Goal: Task Accomplishment & Management: Complete application form

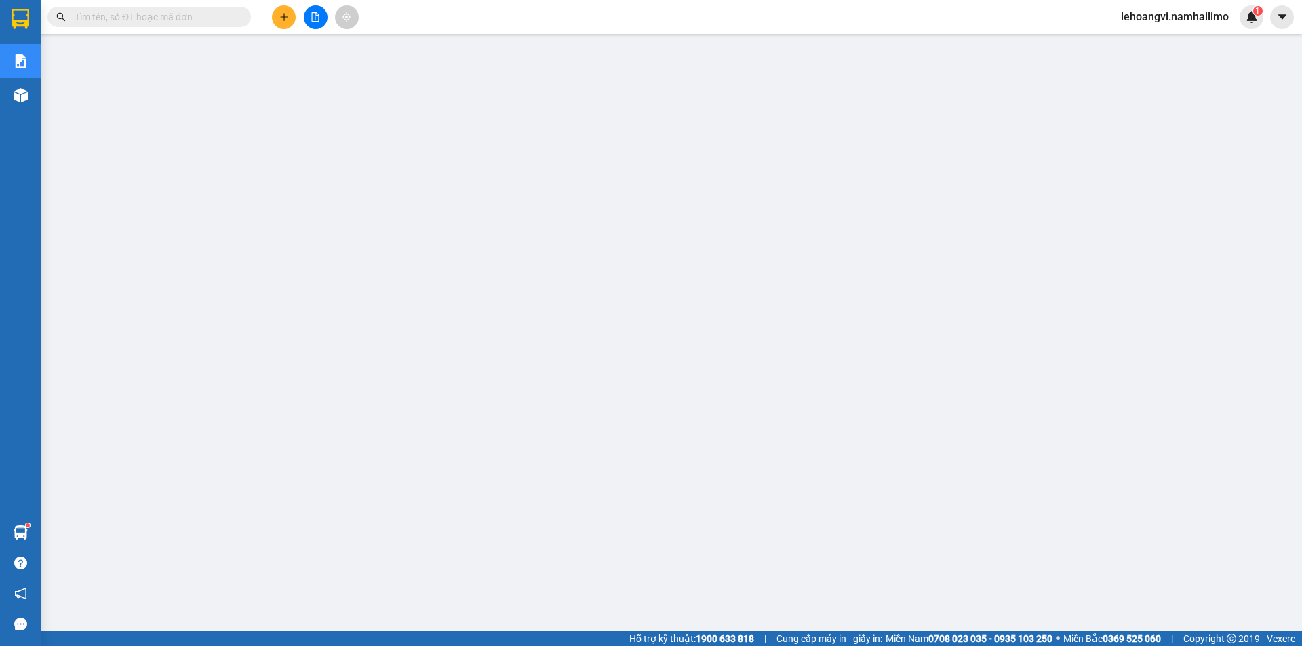
click at [187, 18] on input "text" at bounding box center [155, 16] width 160 height 15
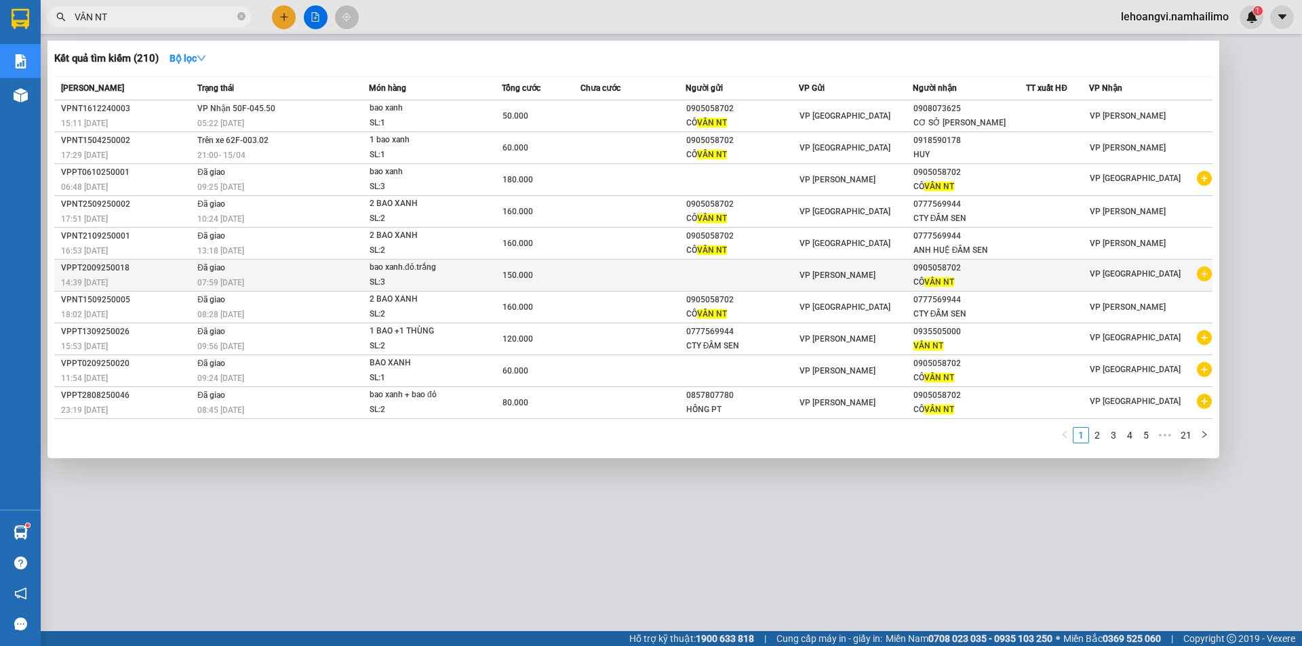
type input "VÂN NT"
click at [1207, 274] on icon "plus-circle" at bounding box center [1204, 274] width 15 height 15
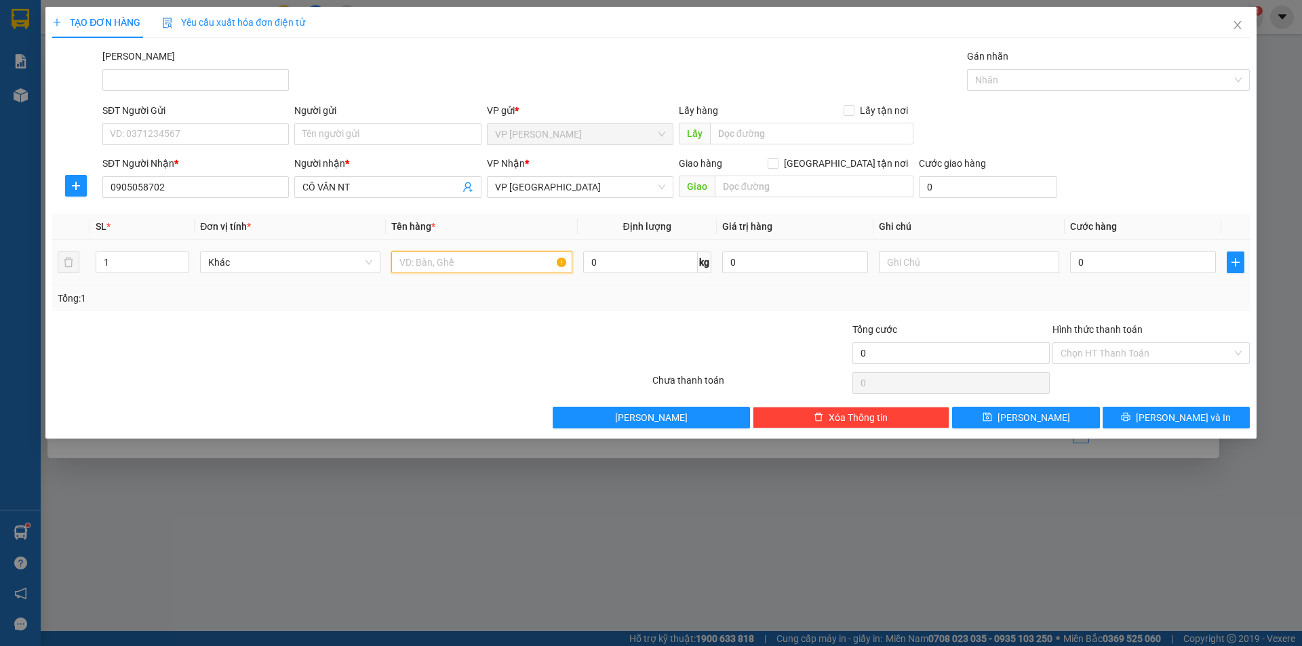
click at [426, 263] on input "text" at bounding box center [481, 263] width 180 height 22
click at [135, 271] on input "1" at bounding box center [142, 262] width 92 height 20
type input "2"
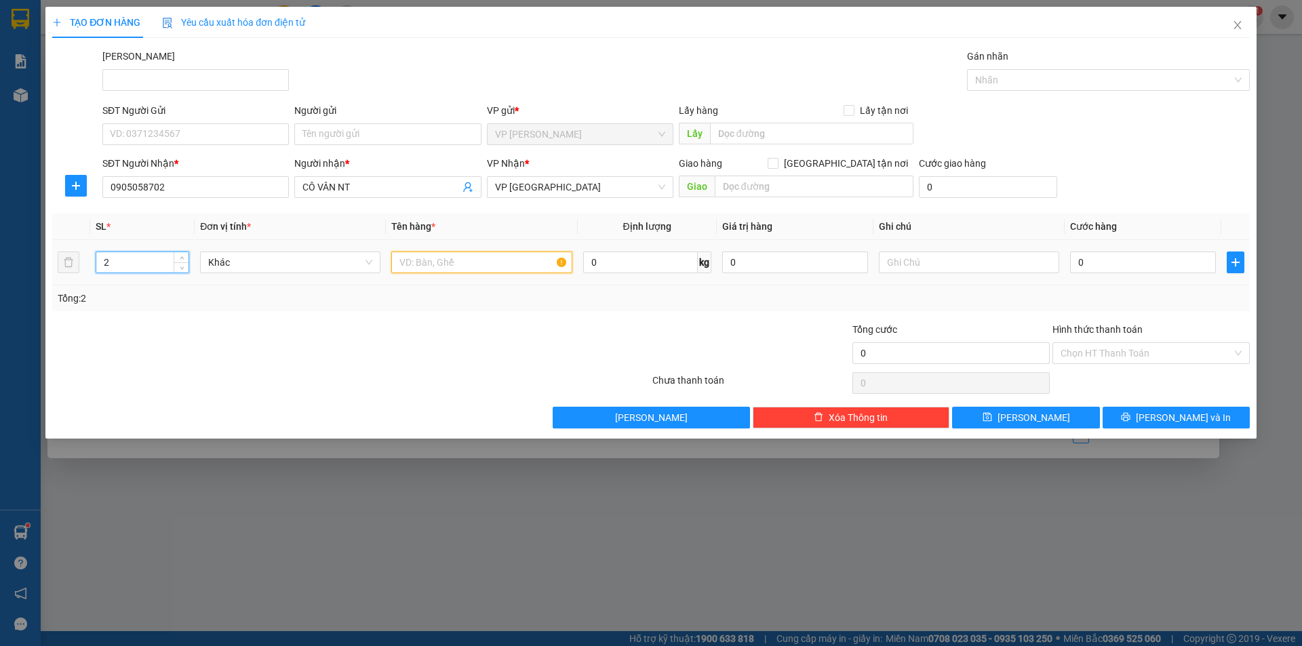
click at [475, 261] on input "text" at bounding box center [481, 263] width 180 height 22
type input "BAO XANH"
click at [1156, 271] on input "0" at bounding box center [1143, 263] width 146 height 22
click at [85, 399] on div "Transit Pickup Surcharge Ids Transit Deliver Surcharge Ids Transit Deliver Surc…" at bounding box center [651, 239] width 1198 height 380
click at [1139, 258] on input "0" at bounding box center [1143, 263] width 146 height 22
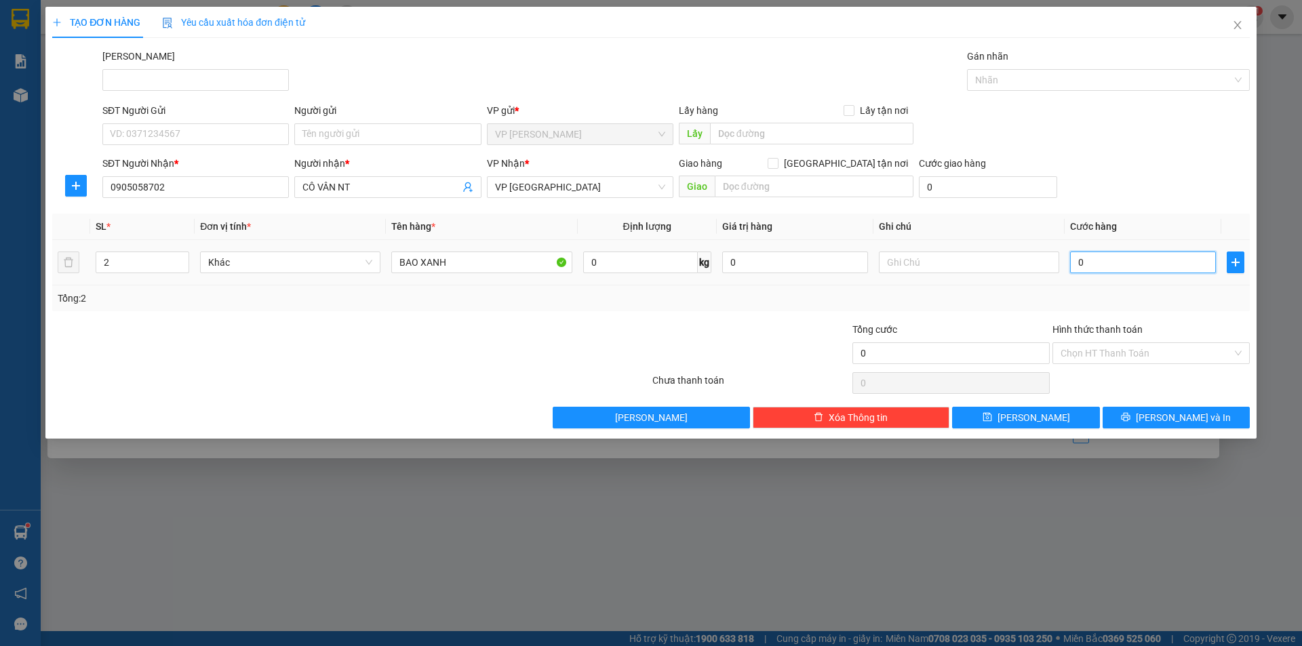
type input "2"
type input "21"
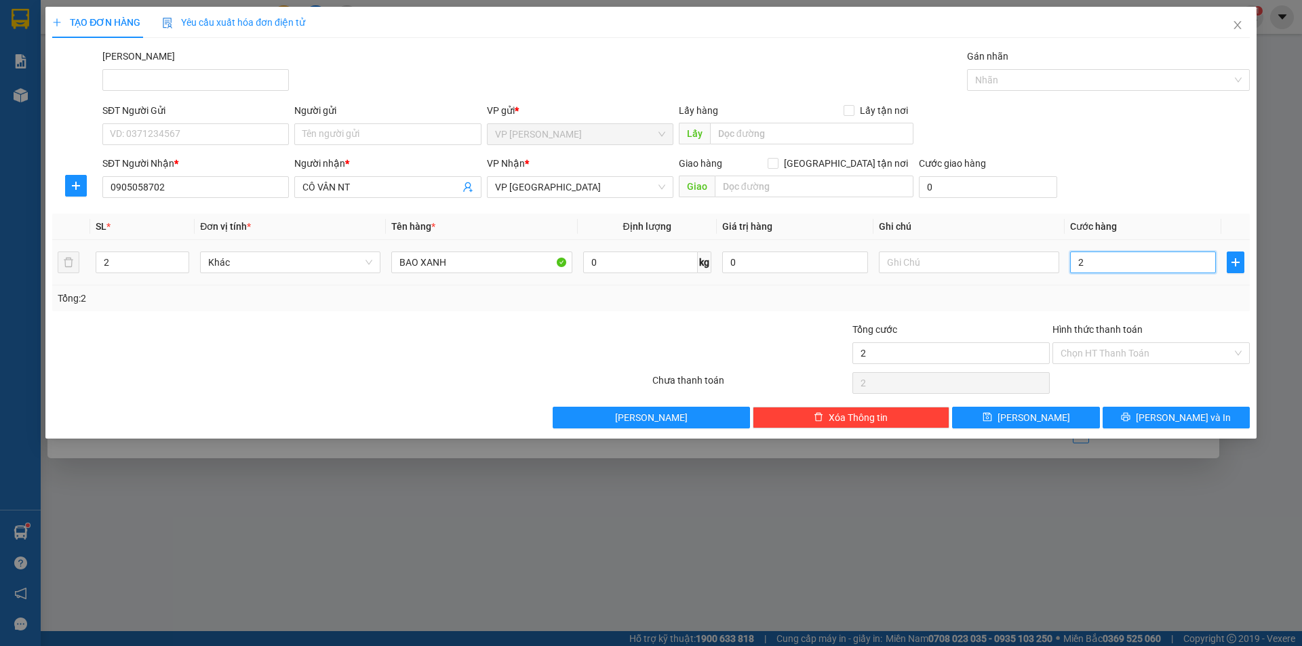
type input "21"
type input "210"
click at [1139, 258] on input "210" at bounding box center [1143, 263] width 146 height 22
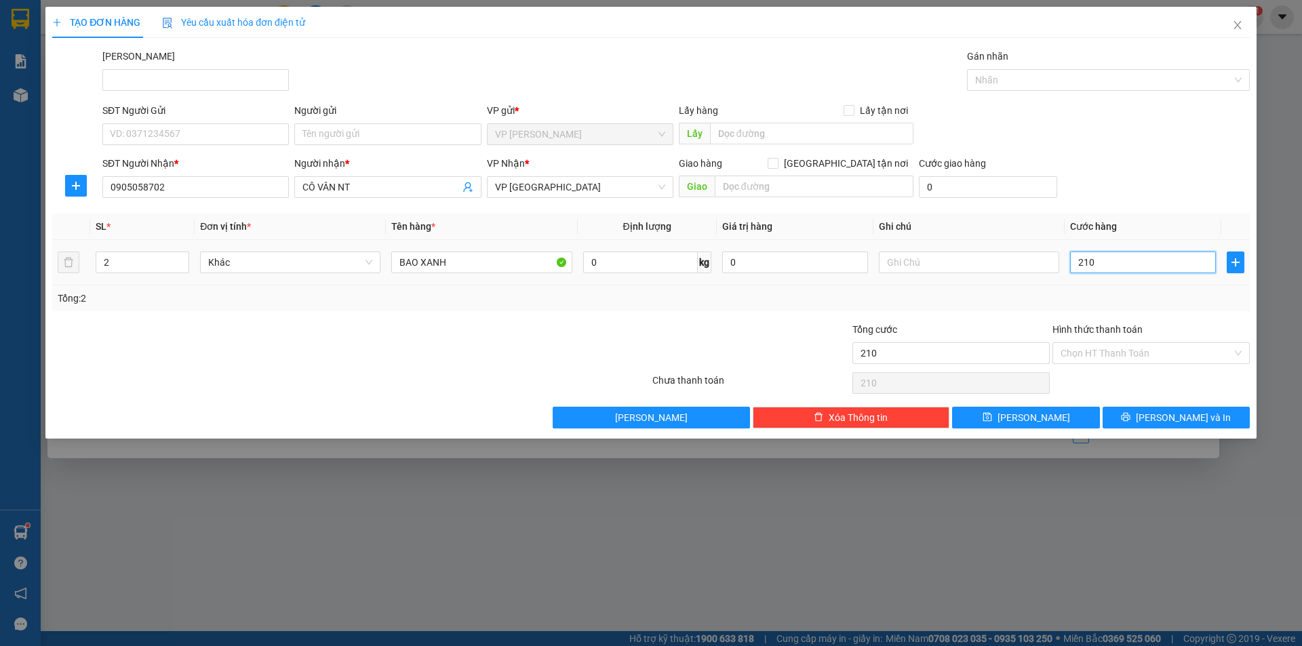
click at [1139, 258] on input "210" at bounding box center [1143, 263] width 146 height 22
type input "0"
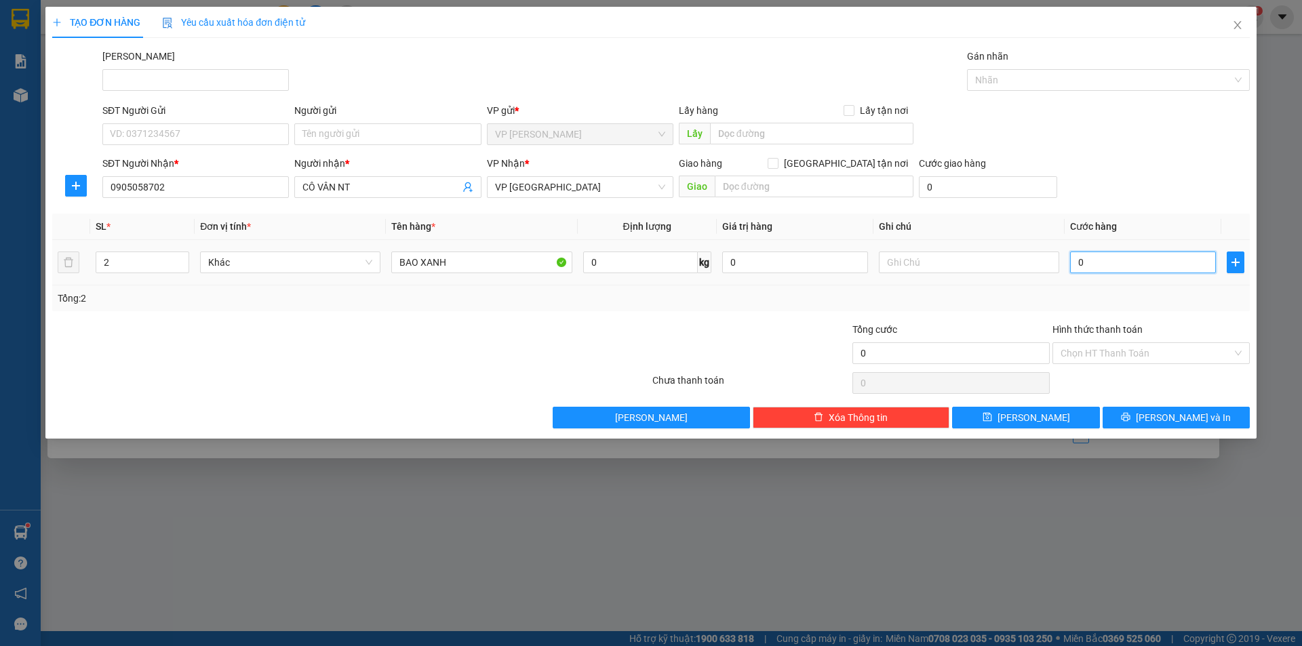
type input "02"
type input "2"
type input "020"
type input "20"
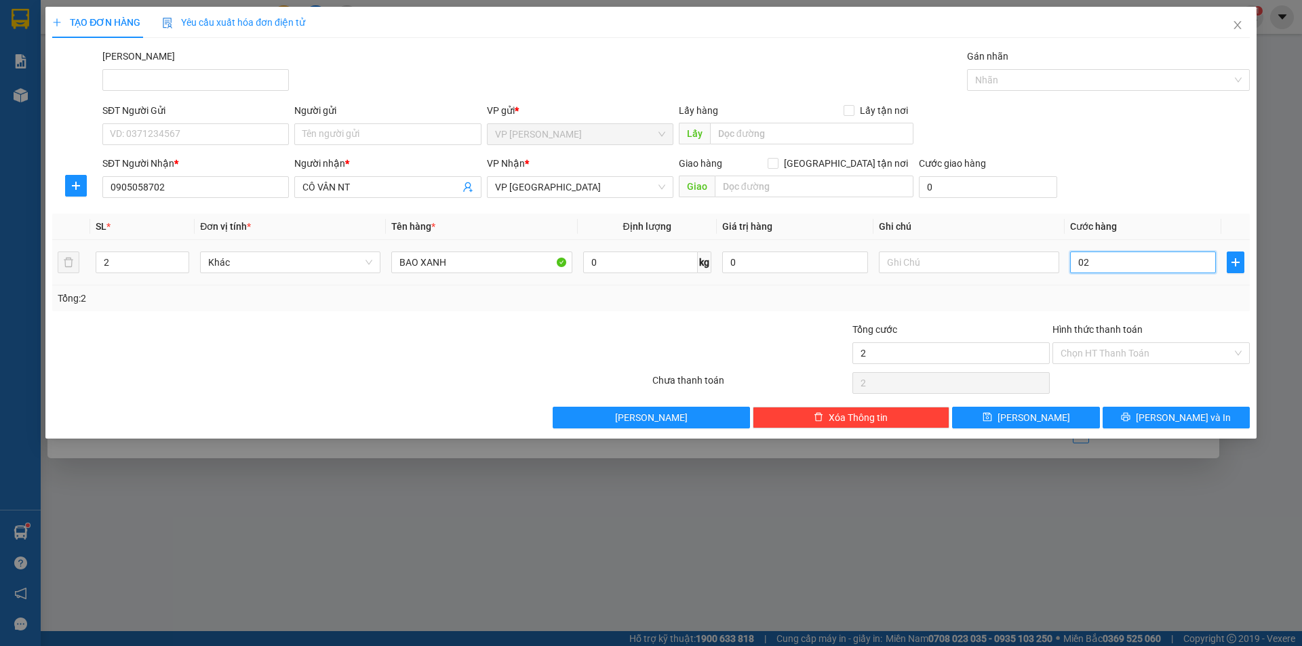
type input "20"
type input "0.200"
type input "200"
type input "200.000"
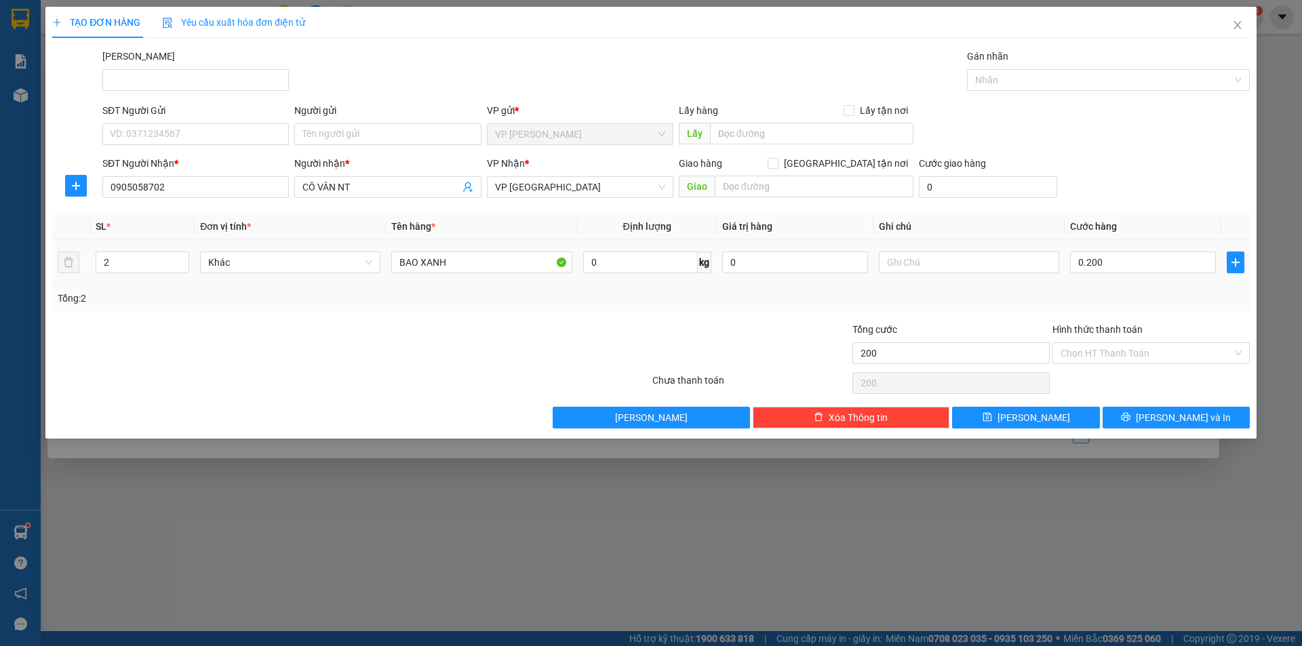
type input "200.000"
click at [975, 284] on td at bounding box center [969, 262] width 191 height 45
click at [1167, 347] on input "Hình thức thanh toán" at bounding box center [1147, 353] width 172 height 20
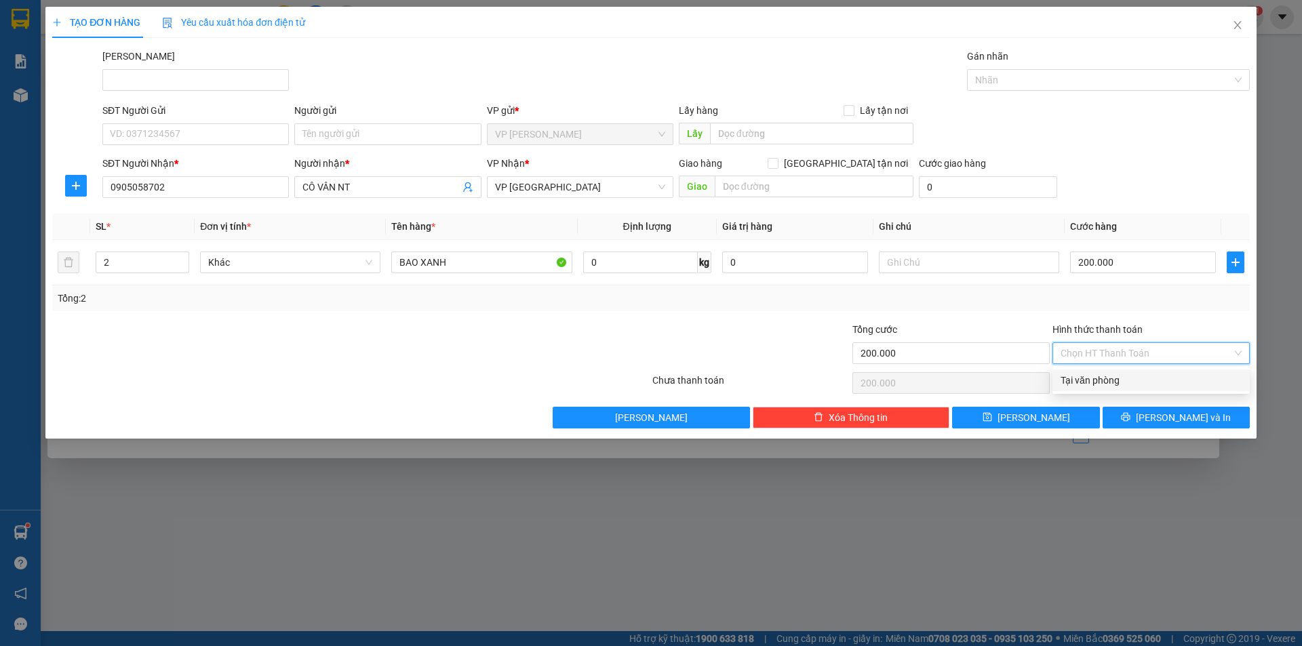
click at [1157, 378] on div "Tại văn phòng" at bounding box center [1151, 380] width 181 height 15
type input "0"
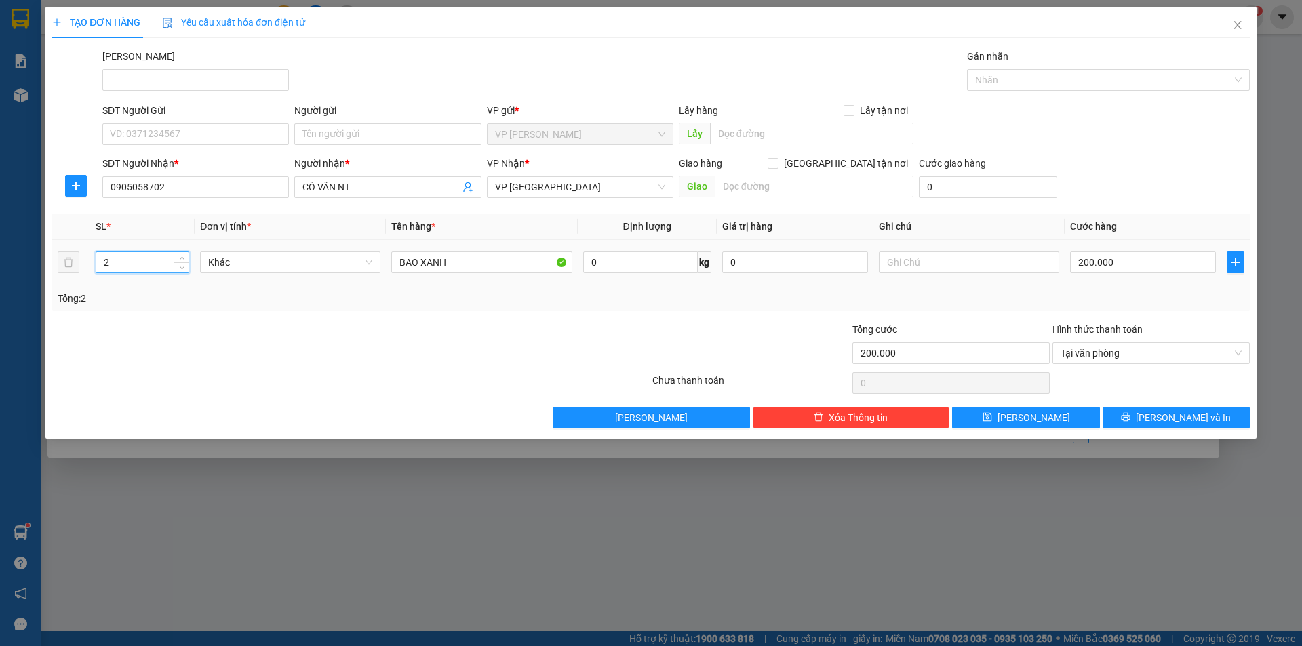
click at [120, 265] on input "2" at bounding box center [142, 262] width 92 height 20
type input "3"
drag, startPoint x: 132, startPoint y: 320, endPoint x: 408, endPoint y: 370, distance: 280.6
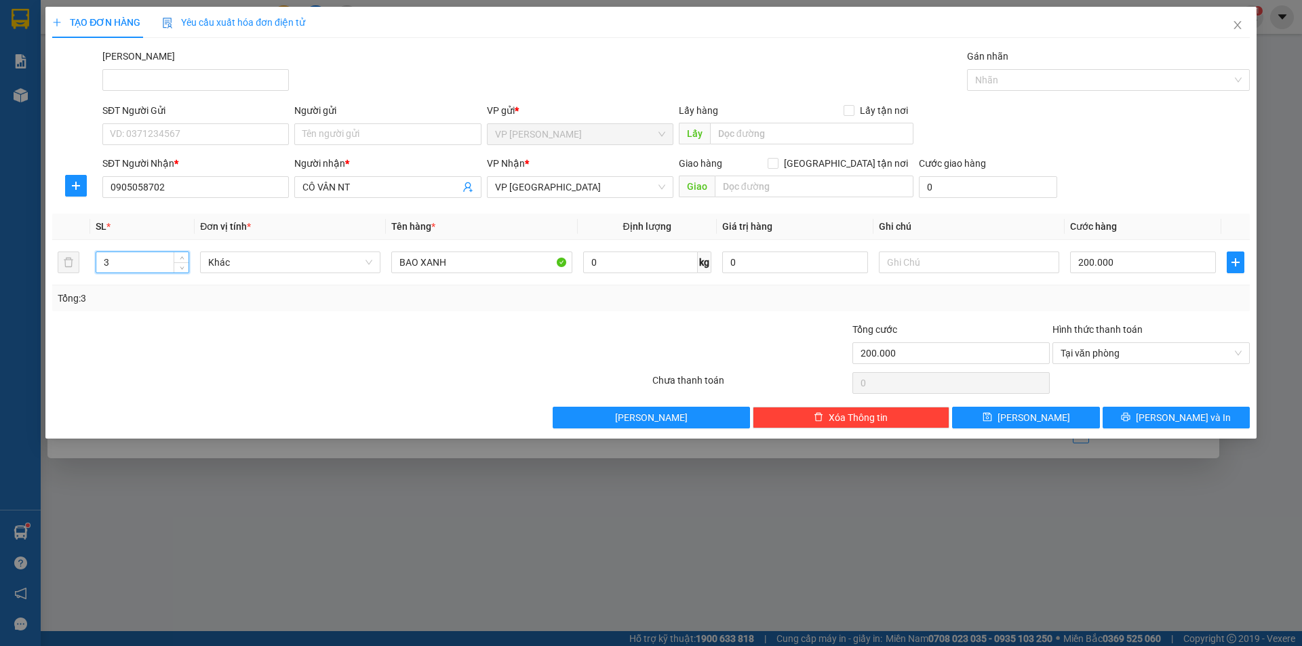
click at [136, 322] on div "Transit Pickup Surcharge Ids Transit Deliver Surcharge Ids Transit Deliver Surc…" at bounding box center [651, 239] width 1198 height 380
click at [1184, 416] on span "Lưu và In" at bounding box center [1183, 417] width 95 height 15
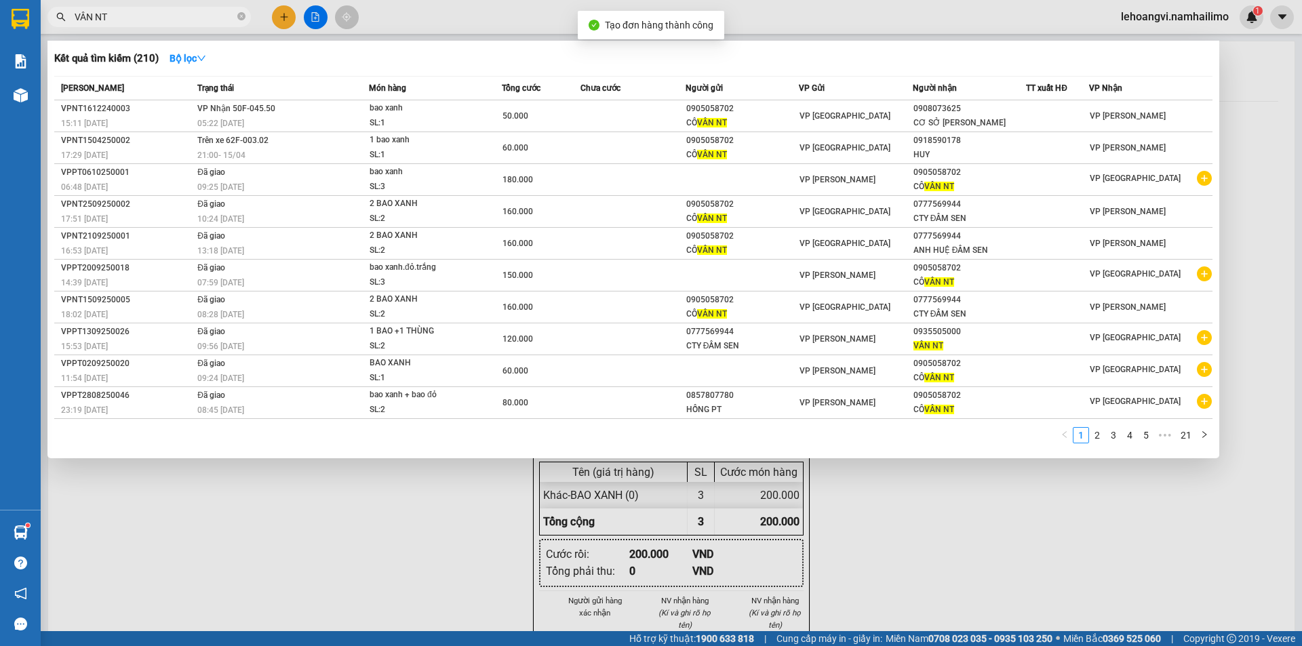
click at [952, 625] on div at bounding box center [651, 323] width 1302 height 646
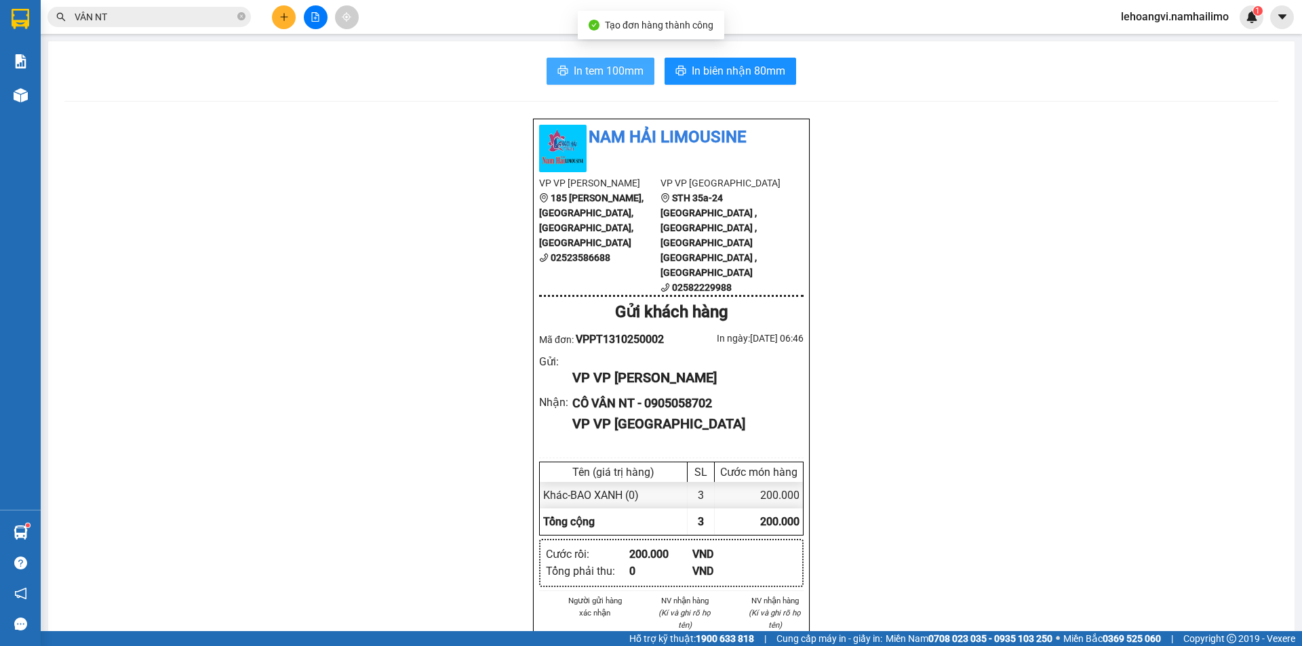
click at [611, 75] on span "In tem 100mm" at bounding box center [609, 70] width 70 height 17
click at [570, 60] on button "In tem 100mm" at bounding box center [601, 71] width 108 height 27
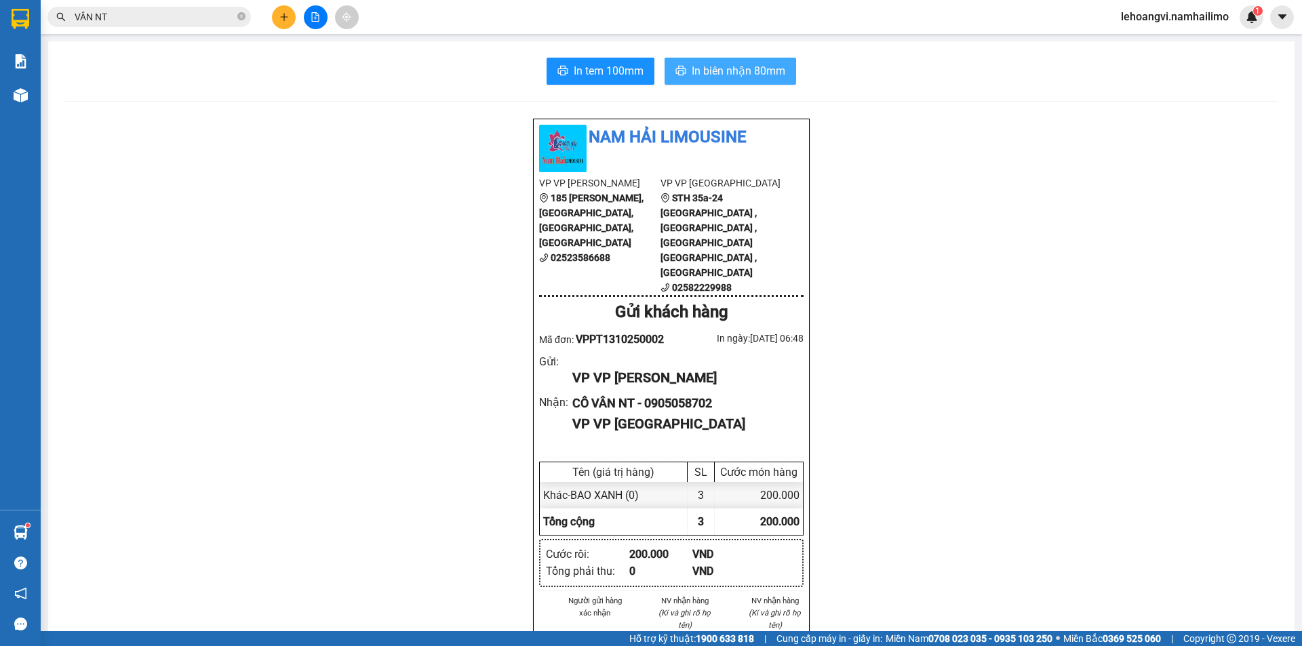
click at [752, 70] on span "In biên nhận 80mm" at bounding box center [739, 70] width 94 height 17
click at [241, 14] on icon "close-circle" at bounding box center [241, 16] width 8 height 8
click at [217, 19] on input "text" at bounding box center [155, 16] width 160 height 15
click at [284, 19] on icon "plus" at bounding box center [284, 16] width 1 height 7
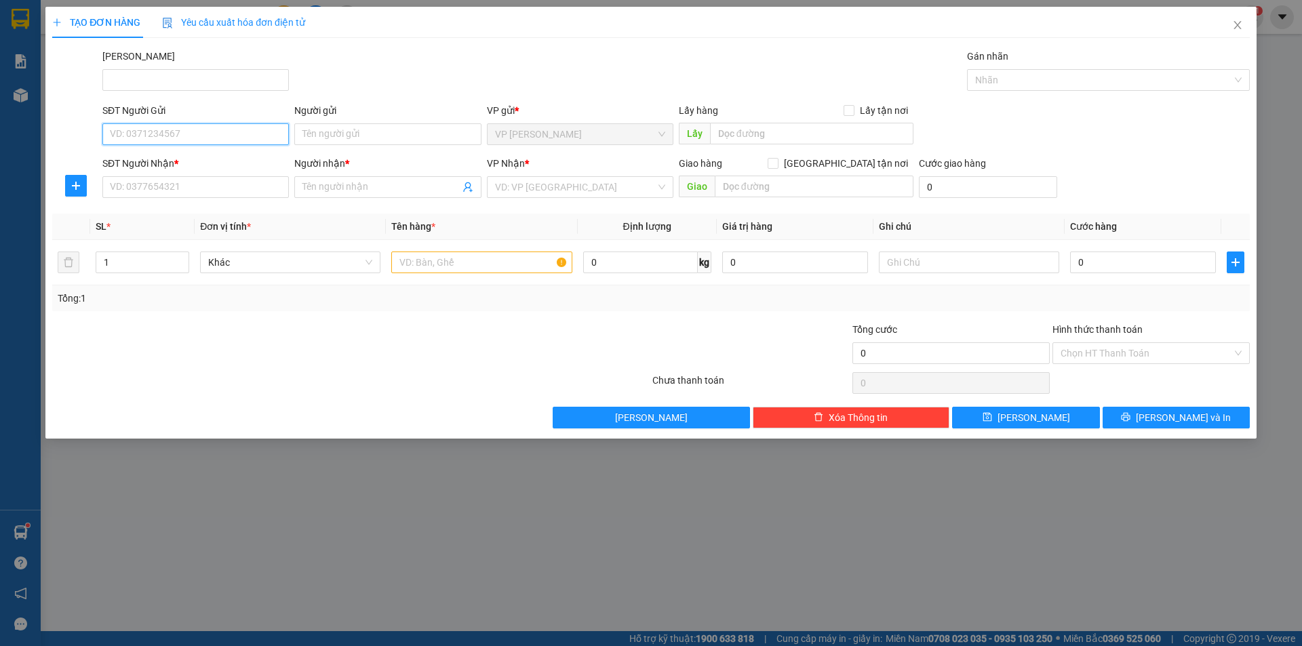
click at [209, 132] on input "SĐT Người Gửi" at bounding box center [195, 134] width 187 height 22
click at [210, 158] on div "0946192558 - HOÀNG OANH 0906305588" at bounding box center [200, 161] width 179 height 15
type input "0946192558"
type input "[PERSON_NAME] 0906305588"
type input "0906305588"
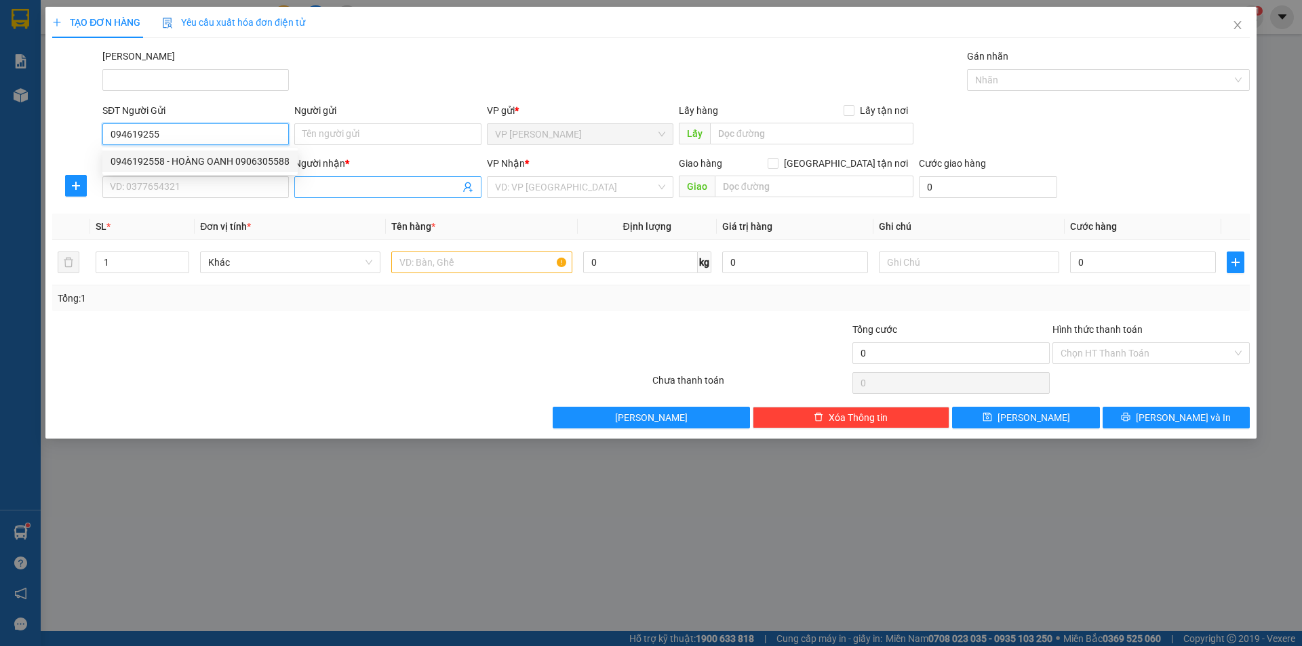
type input "THANH"
type input "50.000"
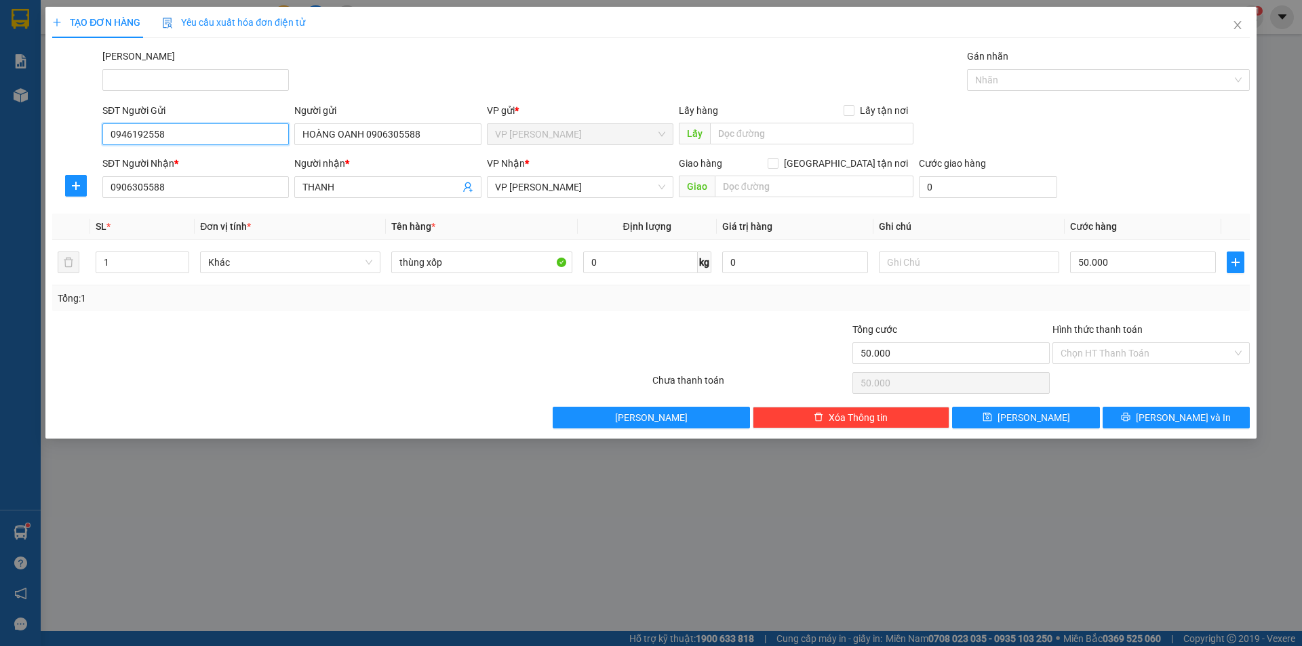
type input "0946192558"
click at [445, 341] on div at bounding box center [251, 345] width 400 height 47
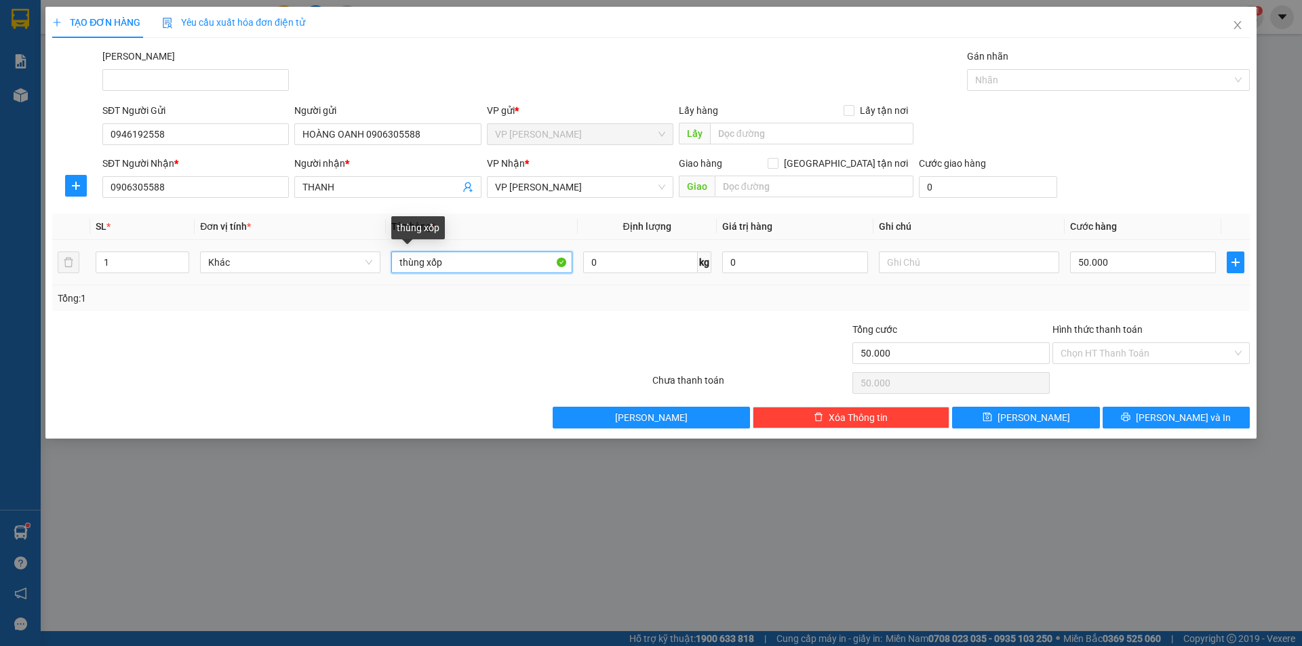
click at [525, 269] on input "thùng xốp" at bounding box center [481, 263] width 180 height 22
click at [622, 324] on div at bounding box center [551, 345] width 200 height 47
click at [268, 318] on div "Transit Pickup Surcharge Ids Transit Deliver Surcharge Ids Transit Deliver Surc…" at bounding box center [651, 239] width 1198 height 380
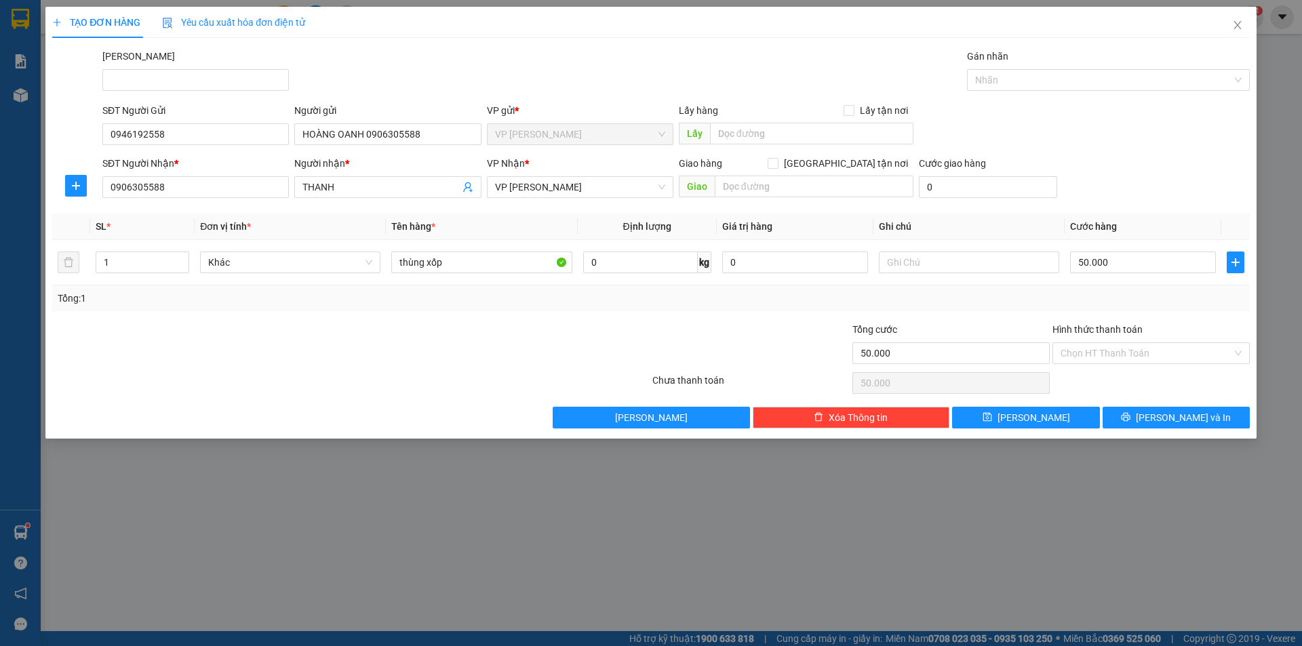
click at [268, 318] on div "Transit Pickup Surcharge Ids Transit Deliver Surcharge Ids Transit Deliver Surc…" at bounding box center [651, 239] width 1198 height 380
click at [269, 319] on div "Transit Pickup Surcharge Ids Transit Deliver Surcharge Ids Transit Deliver Surc…" at bounding box center [651, 239] width 1198 height 380
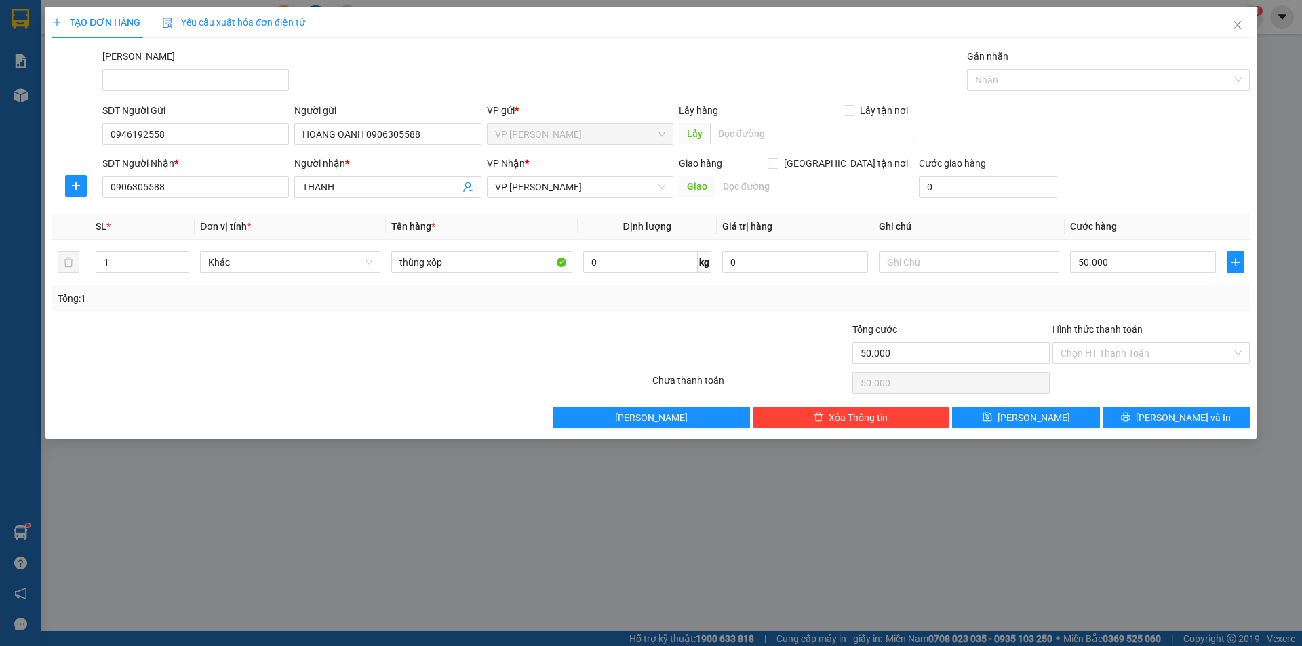
click at [269, 319] on div "Transit Pickup Surcharge Ids Transit Deliver Surcharge Ids Transit Deliver Surc…" at bounding box center [651, 239] width 1198 height 380
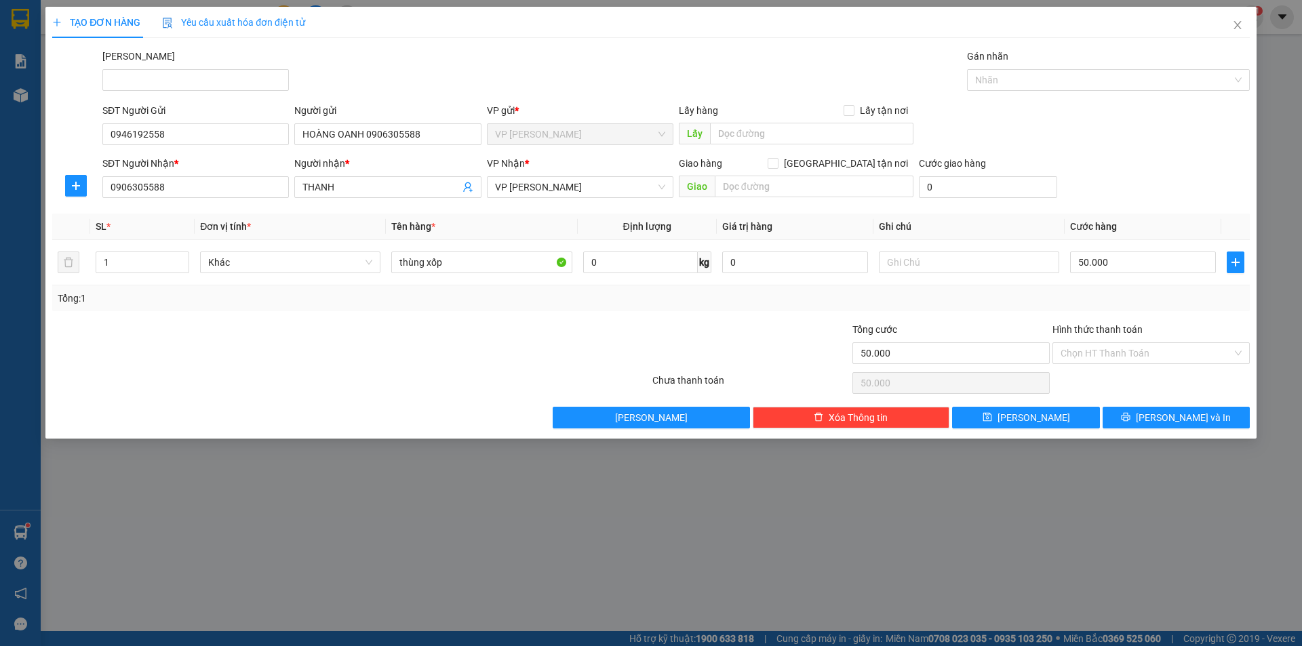
click at [269, 319] on div "Transit Pickup Surcharge Ids Transit Deliver Surcharge Ids Transit Deliver Surc…" at bounding box center [651, 239] width 1198 height 380
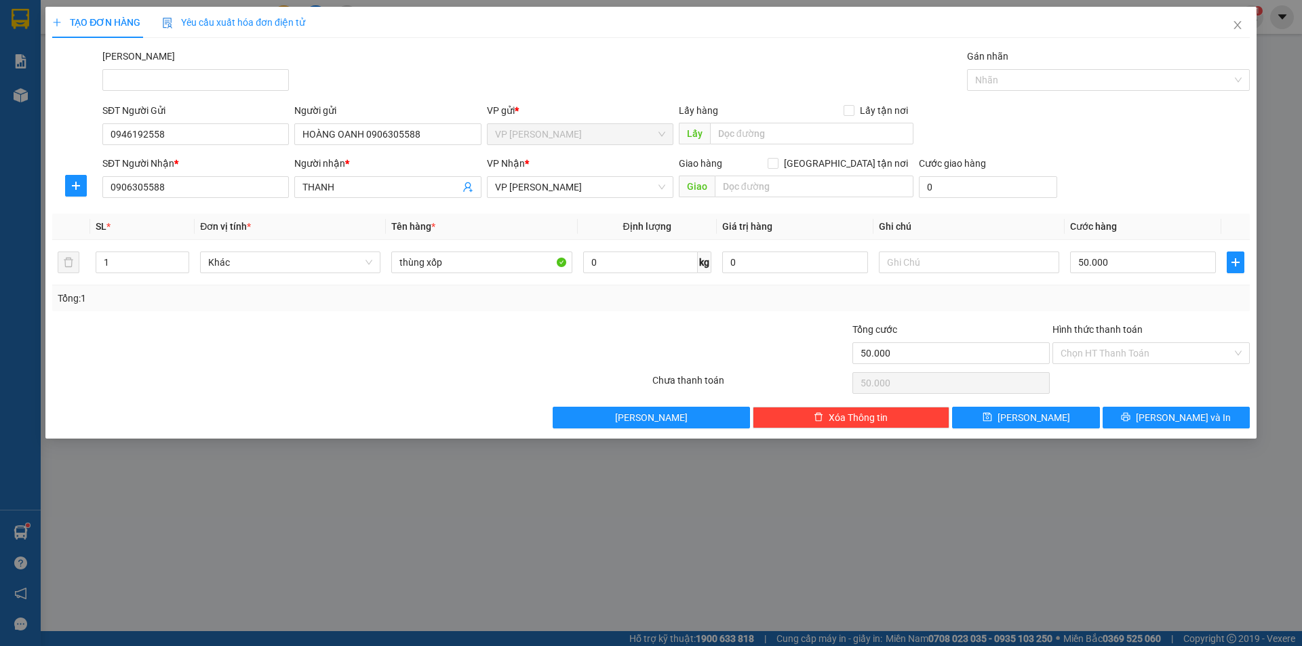
click at [268, 319] on div "Transit Pickup Surcharge Ids Transit Deliver Surcharge Ids Transit Deliver Surc…" at bounding box center [651, 239] width 1198 height 380
click at [267, 319] on div "Transit Pickup Surcharge Ids Transit Deliver Surcharge Ids Transit Deliver Surc…" at bounding box center [651, 239] width 1198 height 380
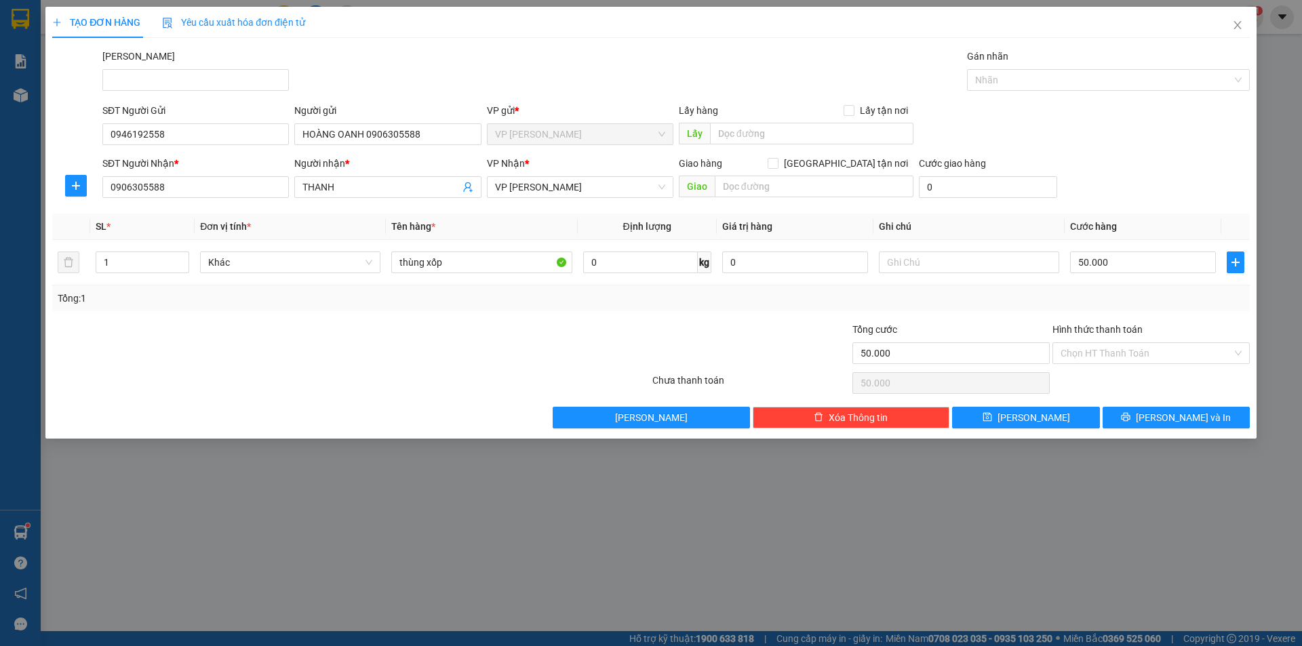
click at [266, 319] on div "Transit Pickup Surcharge Ids Transit Deliver Surcharge Ids Transit Deliver Surc…" at bounding box center [651, 239] width 1198 height 380
click at [1139, 308] on div "Tổng: 1" at bounding box center [651, 299] width 1198 height 26
click at [1111, 303] on div "Tổng: 1" at bounding box center [651, 298] width 1187 height 15
click at [1107, 300] on div "Tổng: 1" at bounding box center [651, 298] width 1187 height 15
click at [241, 136] on input "0946192558" at bounding box center [195, 134] width 187 height 22
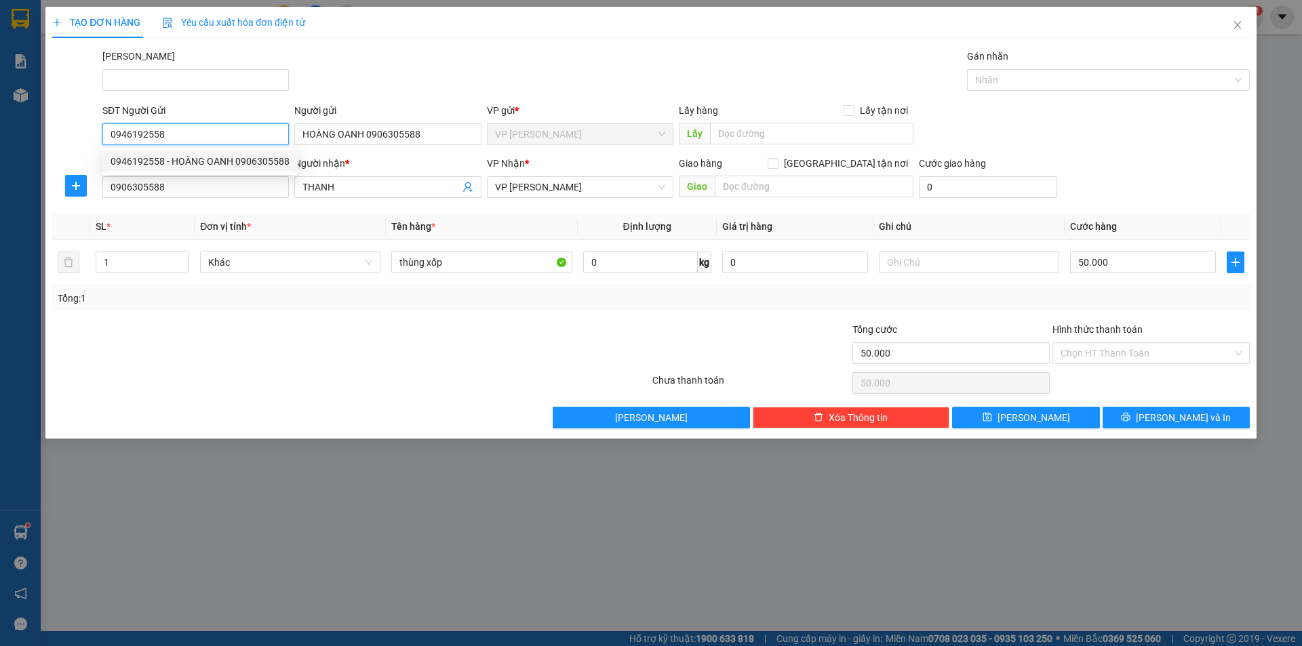
click at [241, 136] on input "0946192558" at bounding box center [195, 134] width 187 height 22
click at [448, 336] on div at bounding box center [251, 345] width 400 height 47
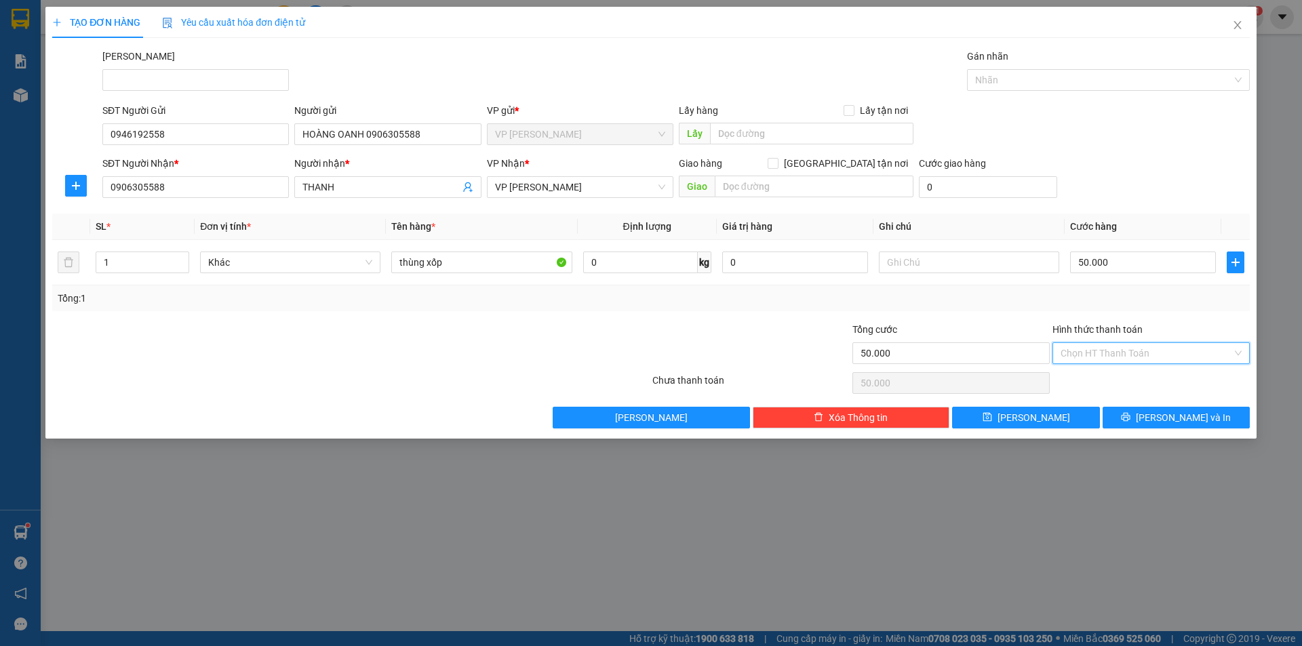
click at [1115, 343] on input "Hình thức thanh toán" at bounding box center [1147, 353] width 172 height 20
click at [1120, 383] on div "Tại văn phòng" at bounding box center [1151, 380] width 181 height 15
type input "0"
click at [741, 340] on div at bounding box center [751, 345] width 200 height 47
click at [1189, 427] on button "Lưu và In" at bounding box center [1176, 418] width 147 height 22
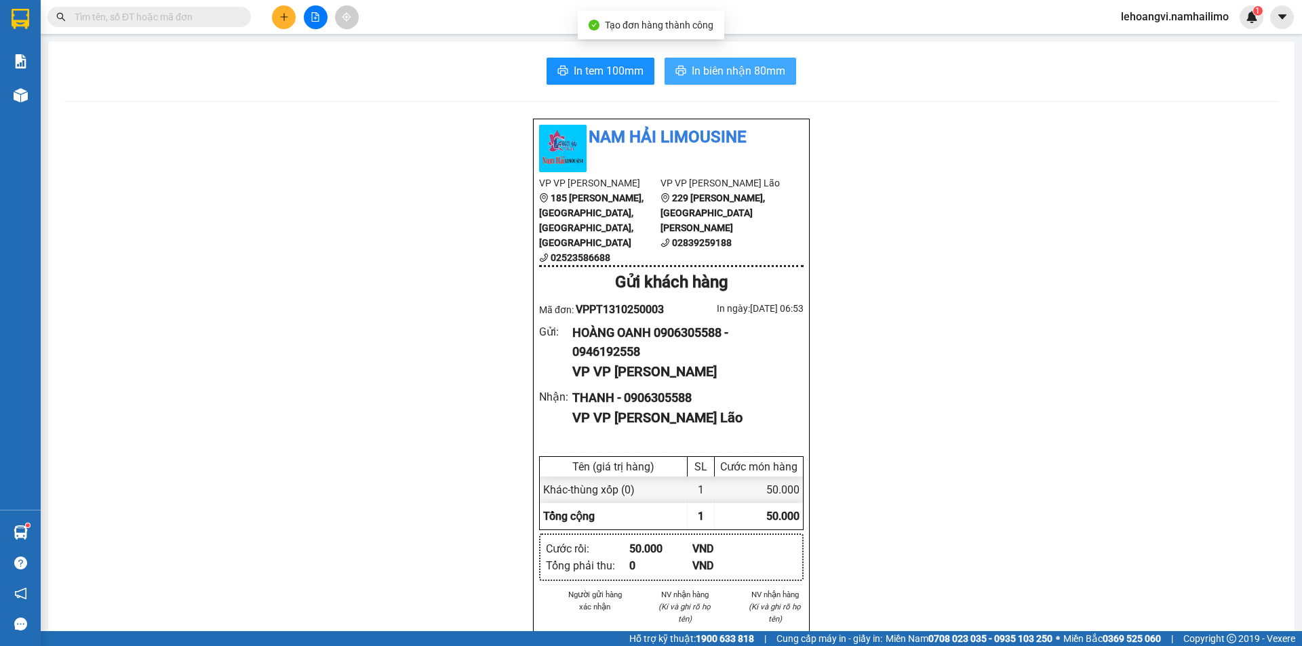
click at [756, 75] on span "In biên nhận 80mm" at bounding box center [739, 70] width 94 height 17
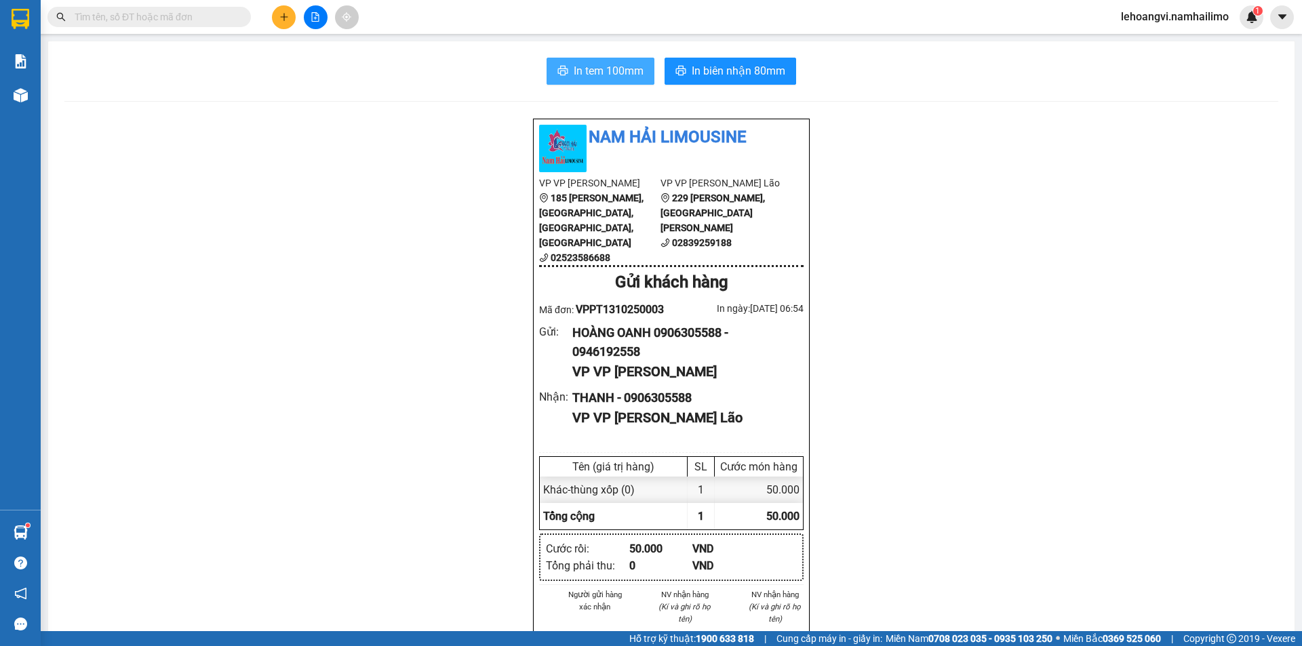
click at [583, 71] on span "In tem 100mm" at bounding box center [609, 70] width 70 height 17
click at [1173, 24] on span "lehoangvi.namhailimo" at bounding box center [1175, 16] width 130 height 17
click at [1171, 42] on span "Đăng xuất" at bounding box center [1181, 42] width 101 height 15
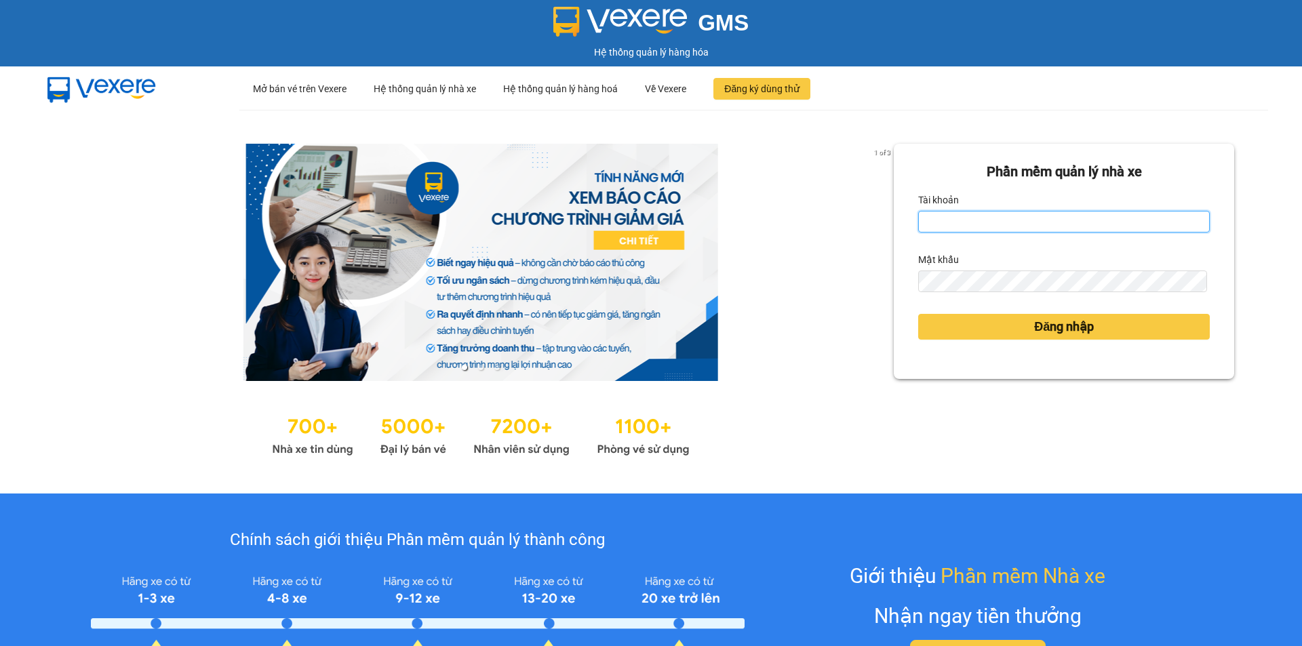
click at [992, 223] on input "Tài khoản" at bounding box center [1064, 222] width 292 height 22
type input "thuytien.namhailimo"
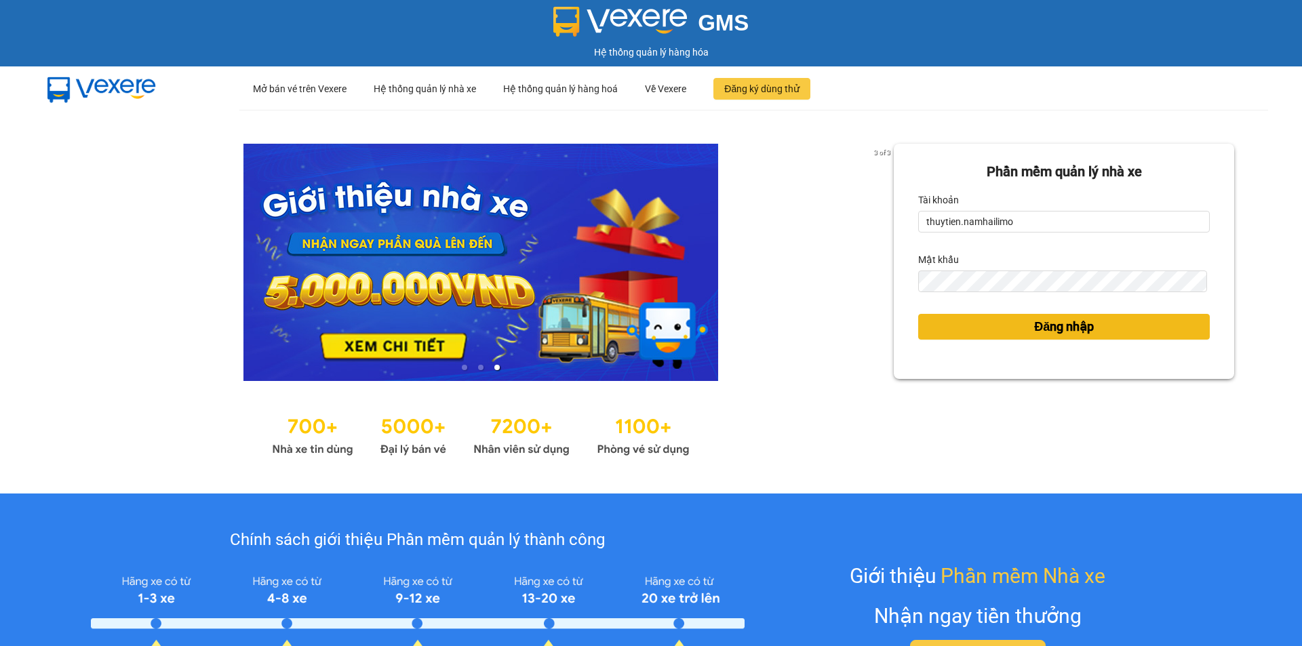
click at [1042, 323] on span "Đăng nhập" at bounding box center [1064, 326] width 60 height 19
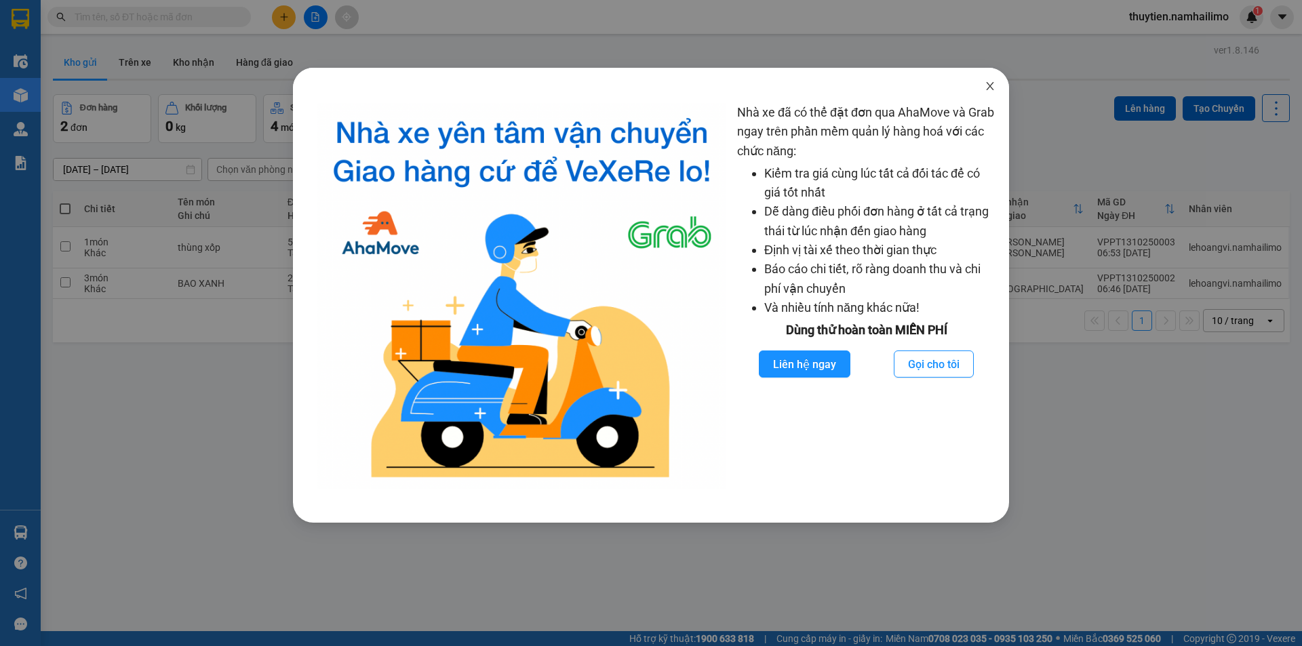
click at [992, 78] on span "Close" at bounding box center [990, 87] width 38 height 38
